Goal: Communication & Community: Answer question/provide support

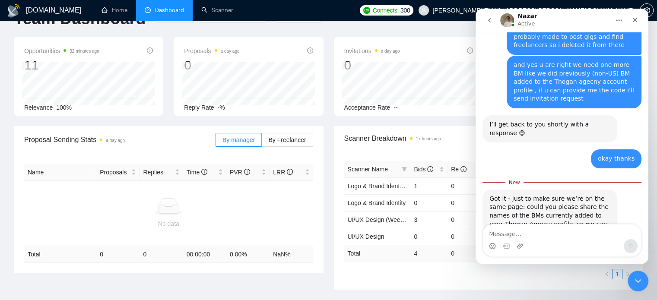
scroll to position [608, 0]
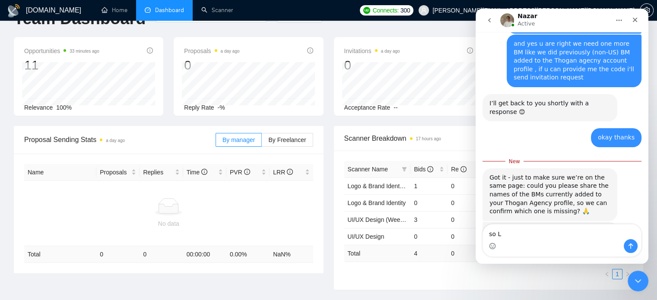
drag, startPoint x: 549, startPoint y: 162, endPoint x: 605, endPoint y: 163, distance: 55.7
click at [605, 227] on div "In our system, I can see the following BMs: Misiyem Misiyem and [PERSON_NAME] K…" at bounding box center [549, 256] width 121 height 59
copy div "[PERSON_NAME]."
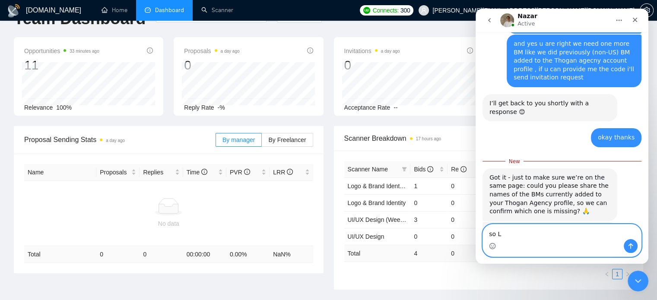
click at [530, 238] on textarea "so L" at bounding box center [562, 232] width 158 height 15
type textarea "s"
paste textarea "[PERSON_NAME]."
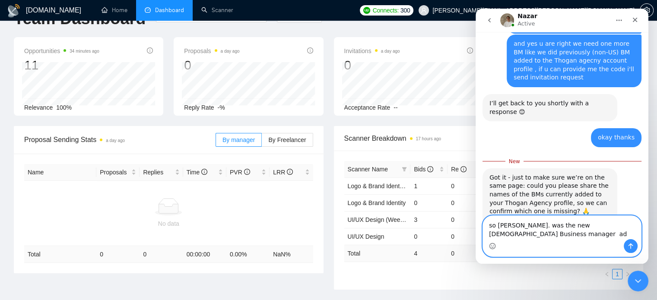
scroll to position [617, 0]
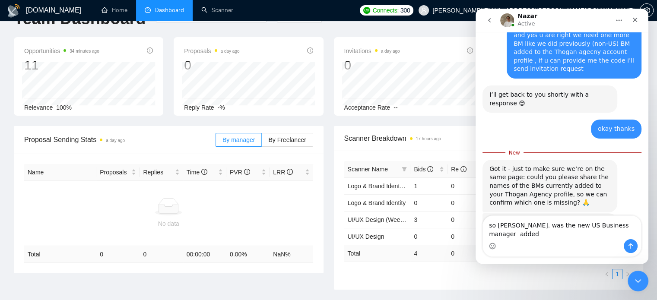
drag, startPoint x: 490, startPoint y: 153, endPoint x: 531, endPoint y: 159, distance: 41.5
click at [531, 219] on div "In our system, I can see the following BMs: Misiyem Misiyem and [PERSON_NAME] K…" at bounding box center [549, 248] width 121 height 59
drag, startPoint x: 531, startPoint y: 159, endPoint x: 527, endPoint y: 154, distance: 6.4
click at [527, 219] on div "In our system, I can see the following BMs: Misiyem Misiyem and [PERSON_NAME] K…" at bounding box center [549, 248] width 121 height 59
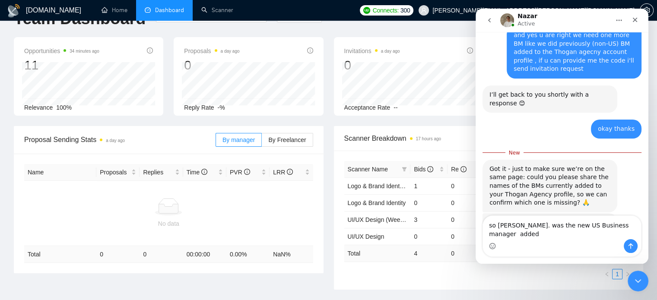
click at [527, 219] on div "In our system, I can see the following BMs: Misiyem Misiyem and [PERSON_NAME] K…" at bounding box center [549, 248] width 121 height 59
drag, startPoint x: 487, startPoint y: 152, endPoint x: 536, endPoint y: 151, distance: 48.8
click at [536, 213] on div "In our system, I can see the following BMs: Misiyem Misiyem and [PERSON_NAME] K…" at bounding box center [549, 248] width 135 height 70
copy div "Misiyem Misiyem"
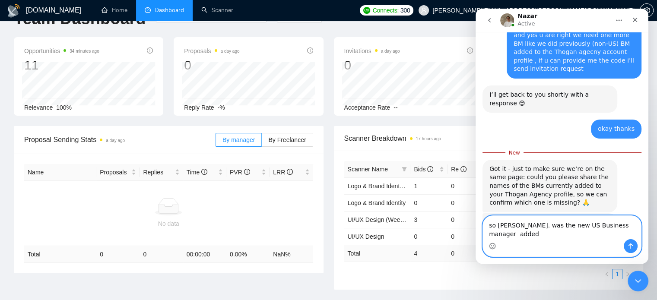
click at [518, 235] on textarea "so [PERSON_NAME]. was the new US Business manager added" at bounding box center [562, 227] width 158 height 23
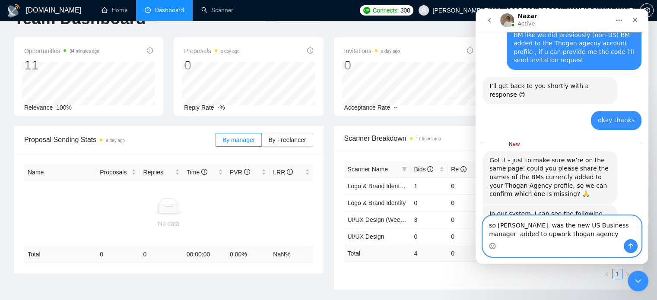
paste textarea "Misiyem Misiyem"
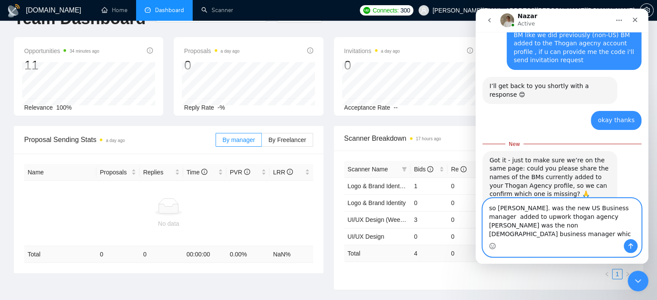
scroll to position [634, 0]
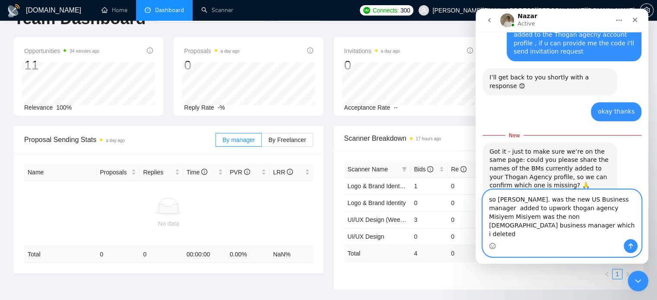
type textarea "so [PERSON_NAME]. was the new US Business manager added to upwork thogan agency…"
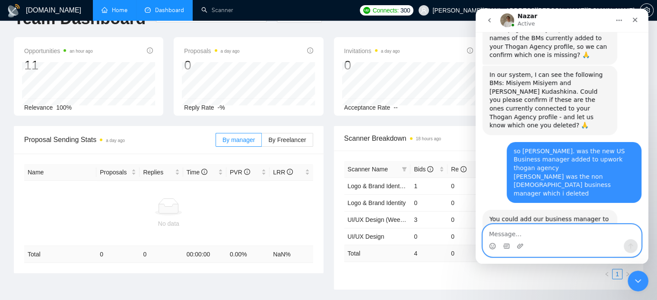
scroll to position [752, 0]
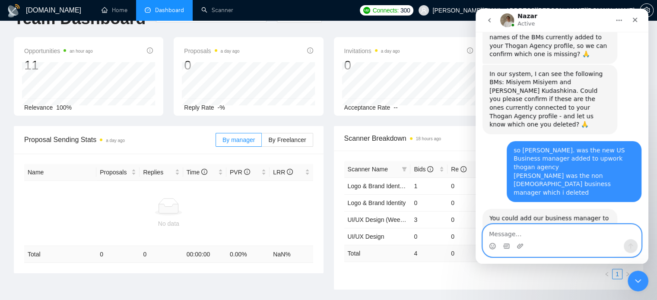
click at [552, 229] on textarea "Message…" at bounding box center [562, 232] width 158 height 15
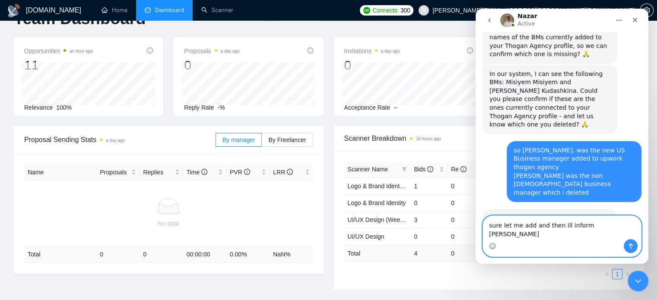
type textarea "sure let me add and then ill inform you"
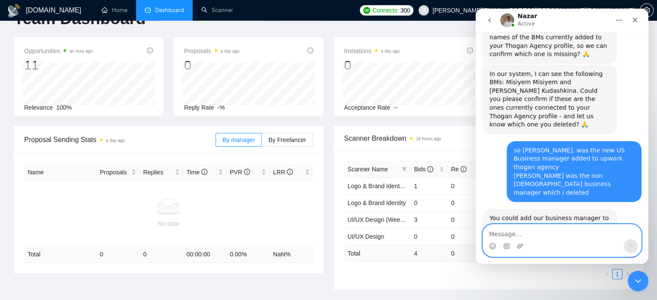
scroll to position [777, 0]
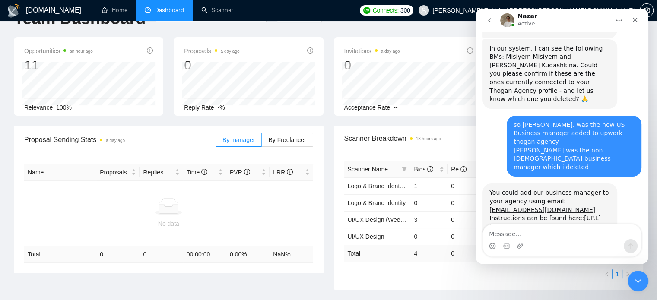
click at [551, 242] on div "Intercom messenger" at bounding box center [562, 246] width 158 height 14
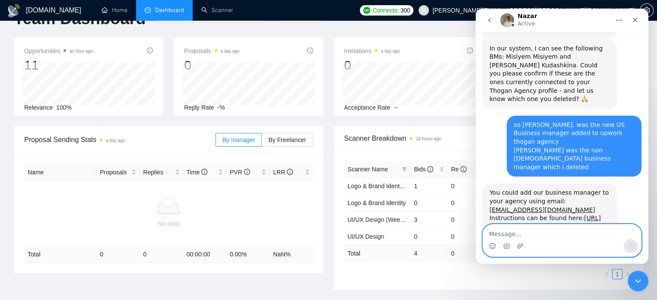
click at [554, 238] on textarea "Message…" at bounding box center [562, 232] width 158 height 15
type textarea "ive sent the invitation pls check"
